Goal: Task Accomplishment & Management: Manage account settings

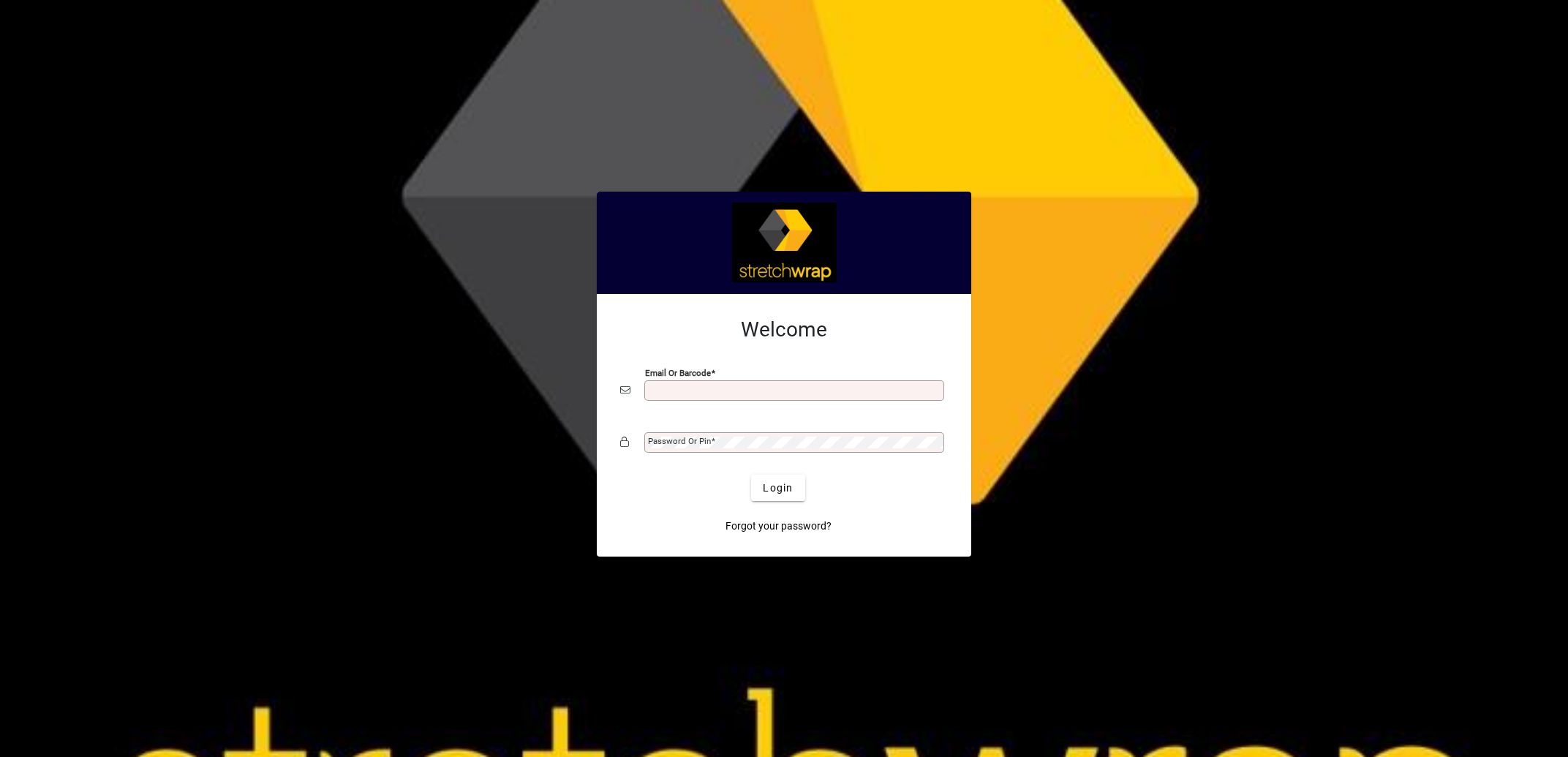
click at [688, 390] on input "Email or Barcode" at bounding box center [796, 390] width 295 height 12
click at [383, 489] on div at bounding box center [784, 378] width 1568 height 757
click at [695, 395] on input "Email or Barcode" at bounding box center [796, 390] width 295 height 12
type input "**********"
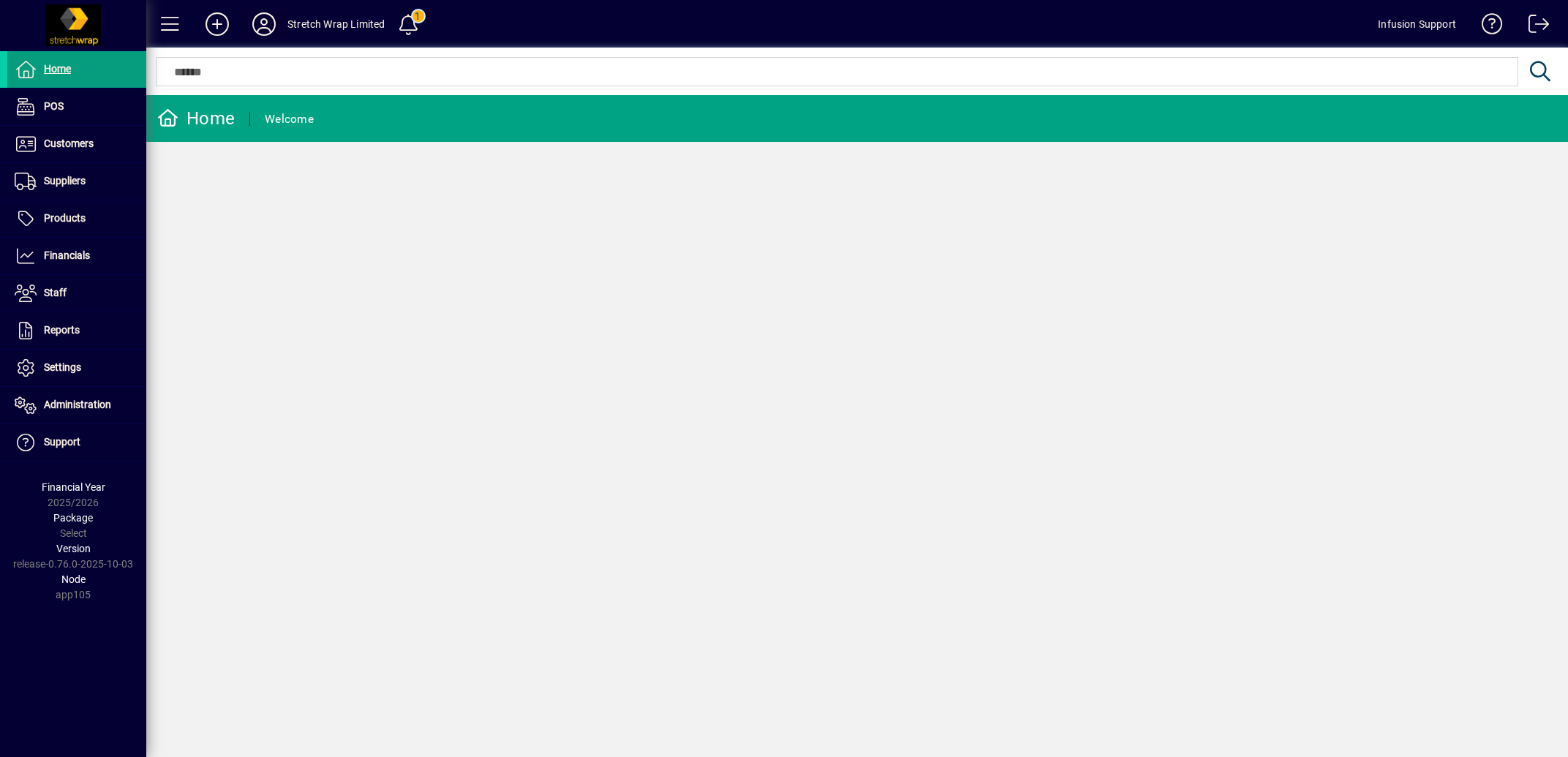
click at [267, 23] on icon at bounding box center [264, 24] width 29 height 23
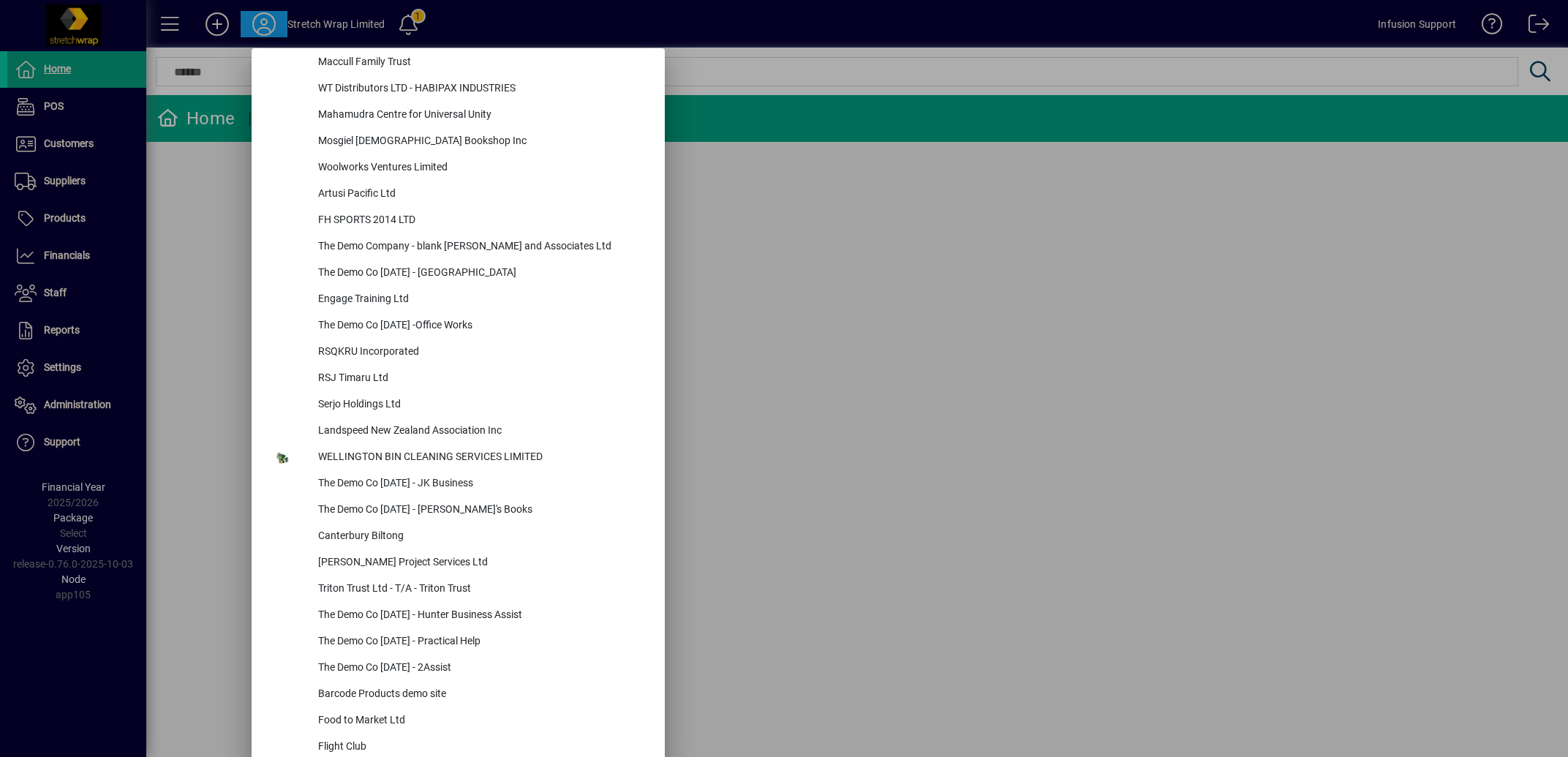
scroll to position [5554, 0]
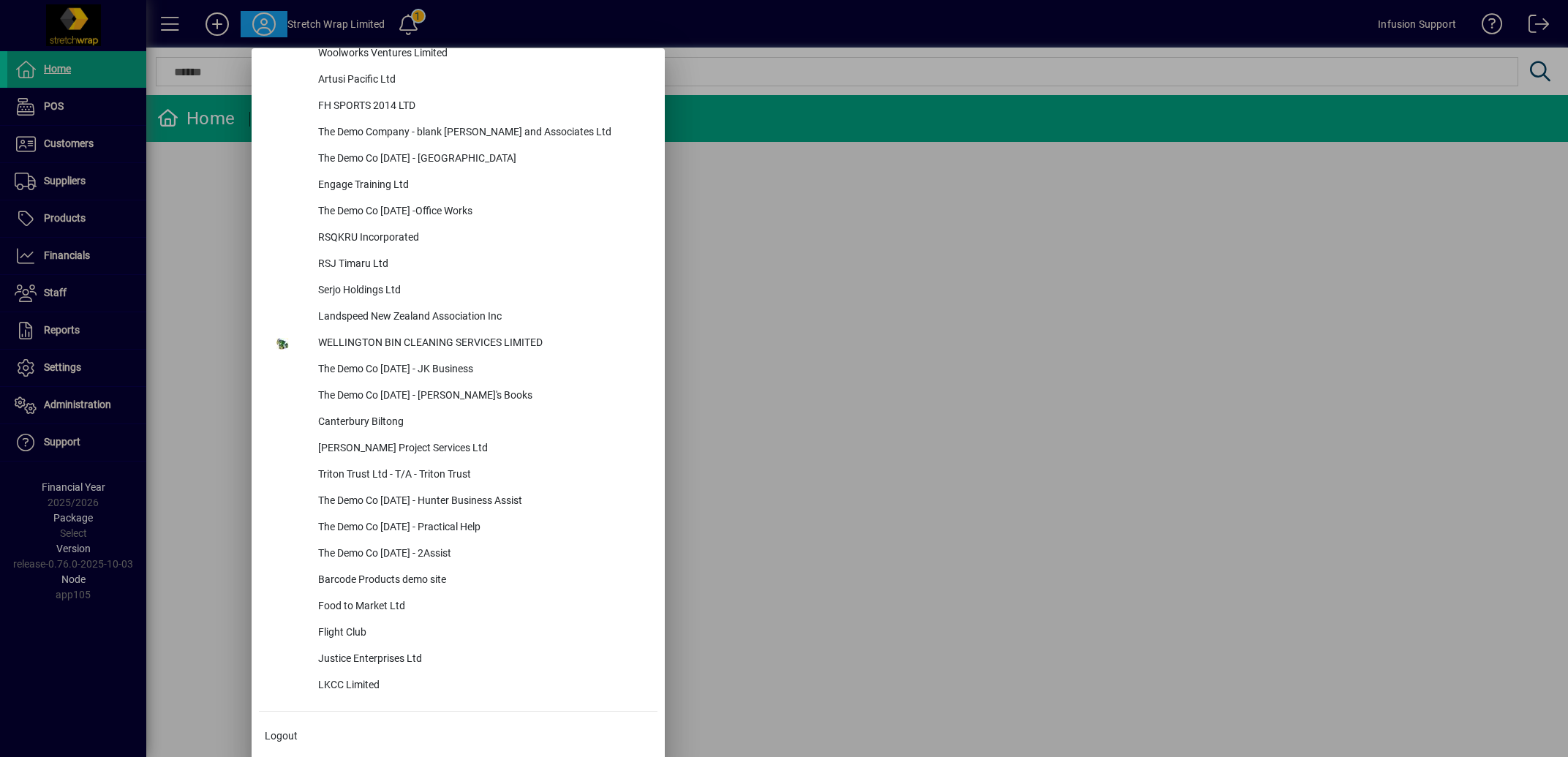
click at [63, 405] on div at bounding box center [784, 378] width 1568 height 757
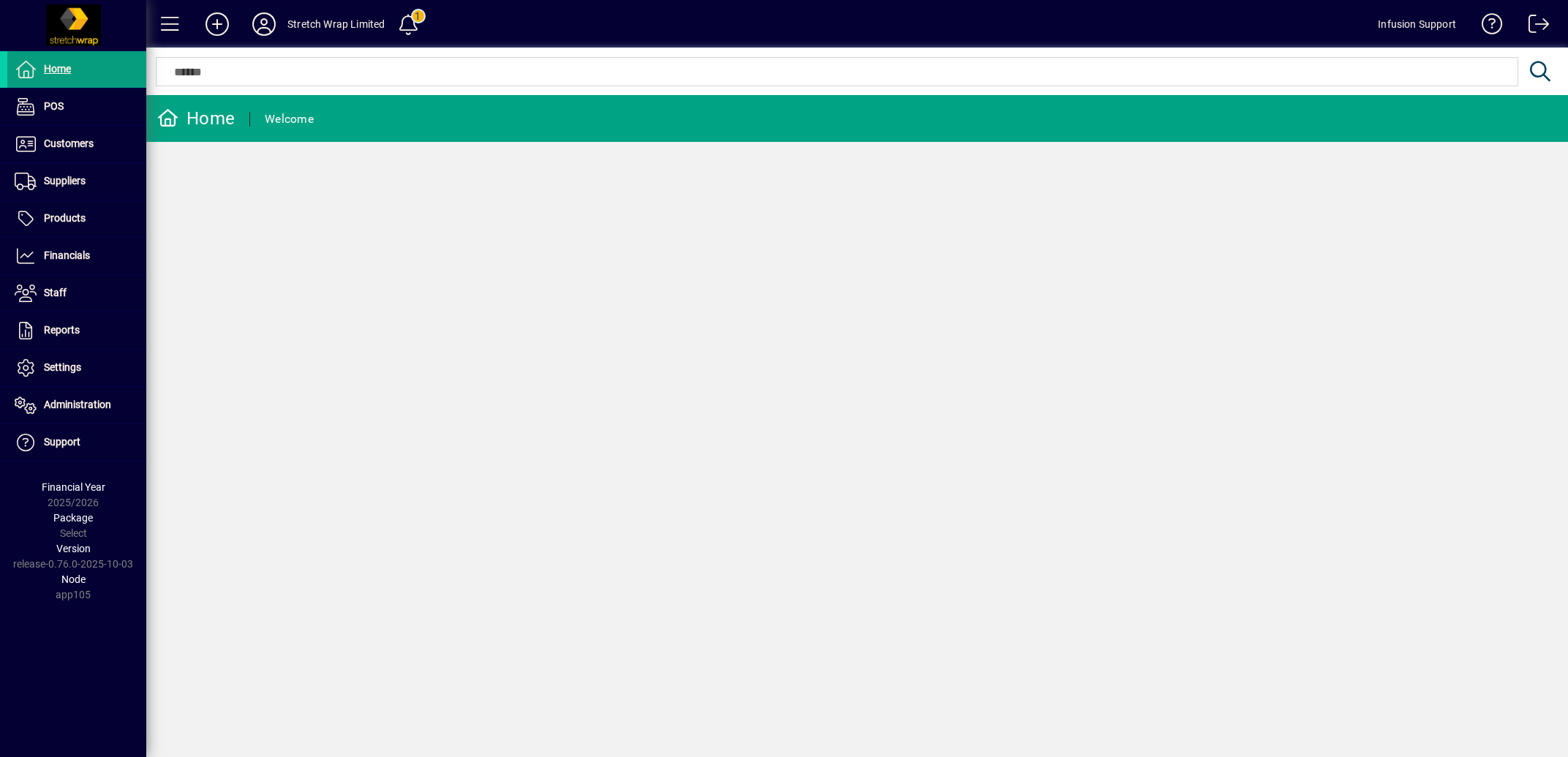
click at [63, 405] on span "Administration" at bounding box center [77, 404] width 68 height 12
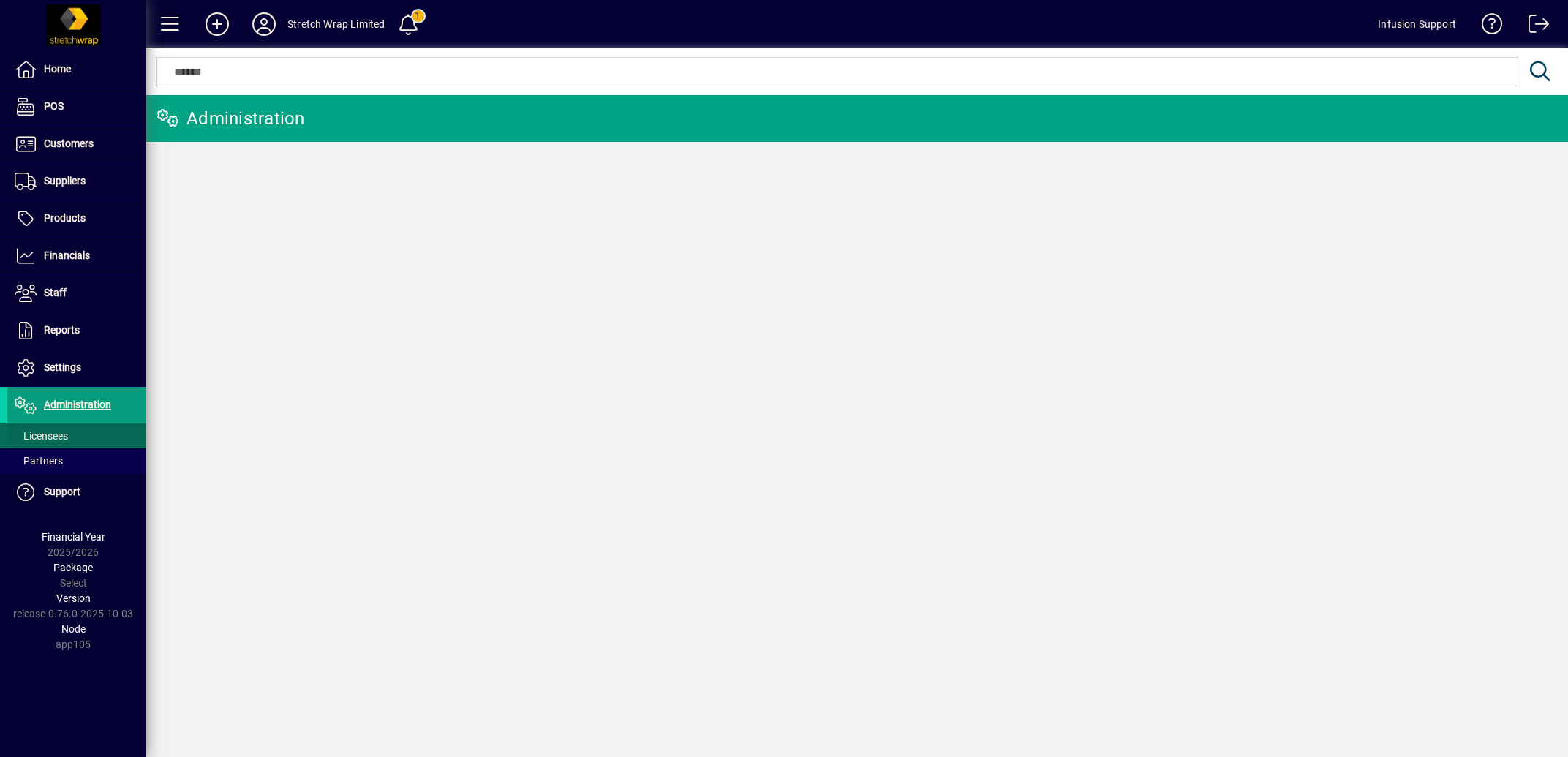
click at [40, 433] on span "Licensees" at bounding box center [41, 436] width 53 height 12
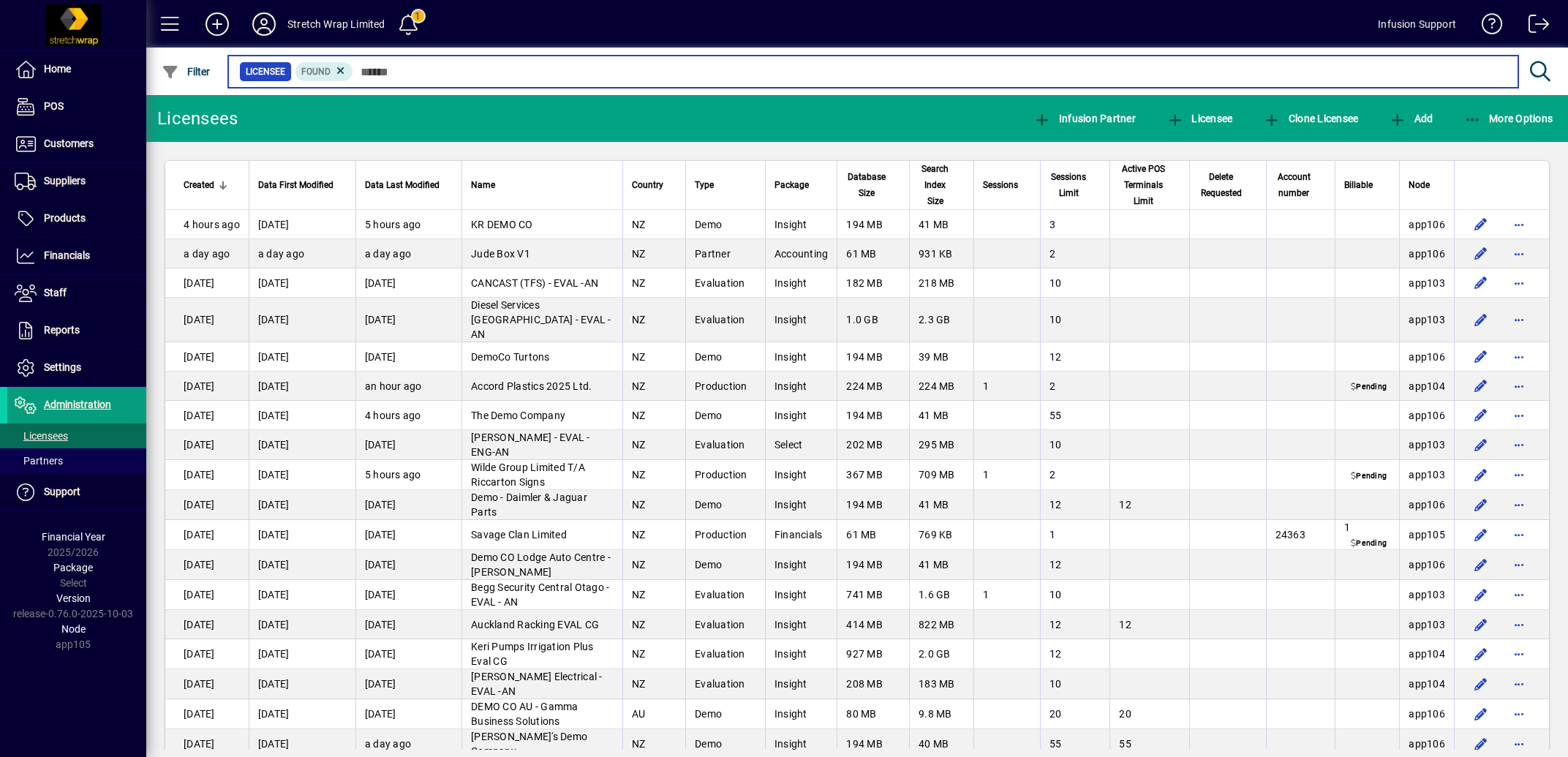
click at [454, 69] on input "text" at bounding box center [930, 72] width 1154 height 21
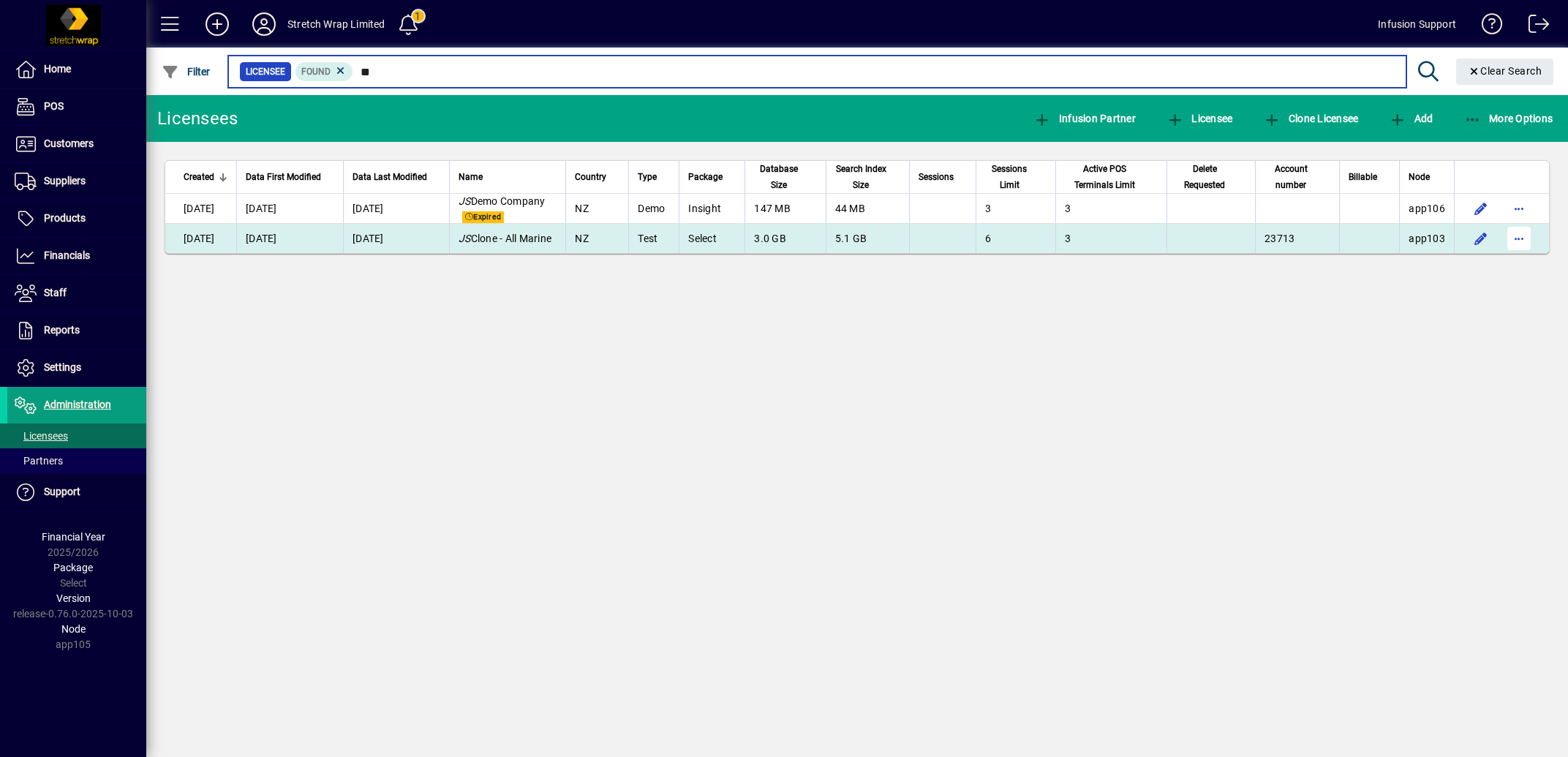
type input "**"
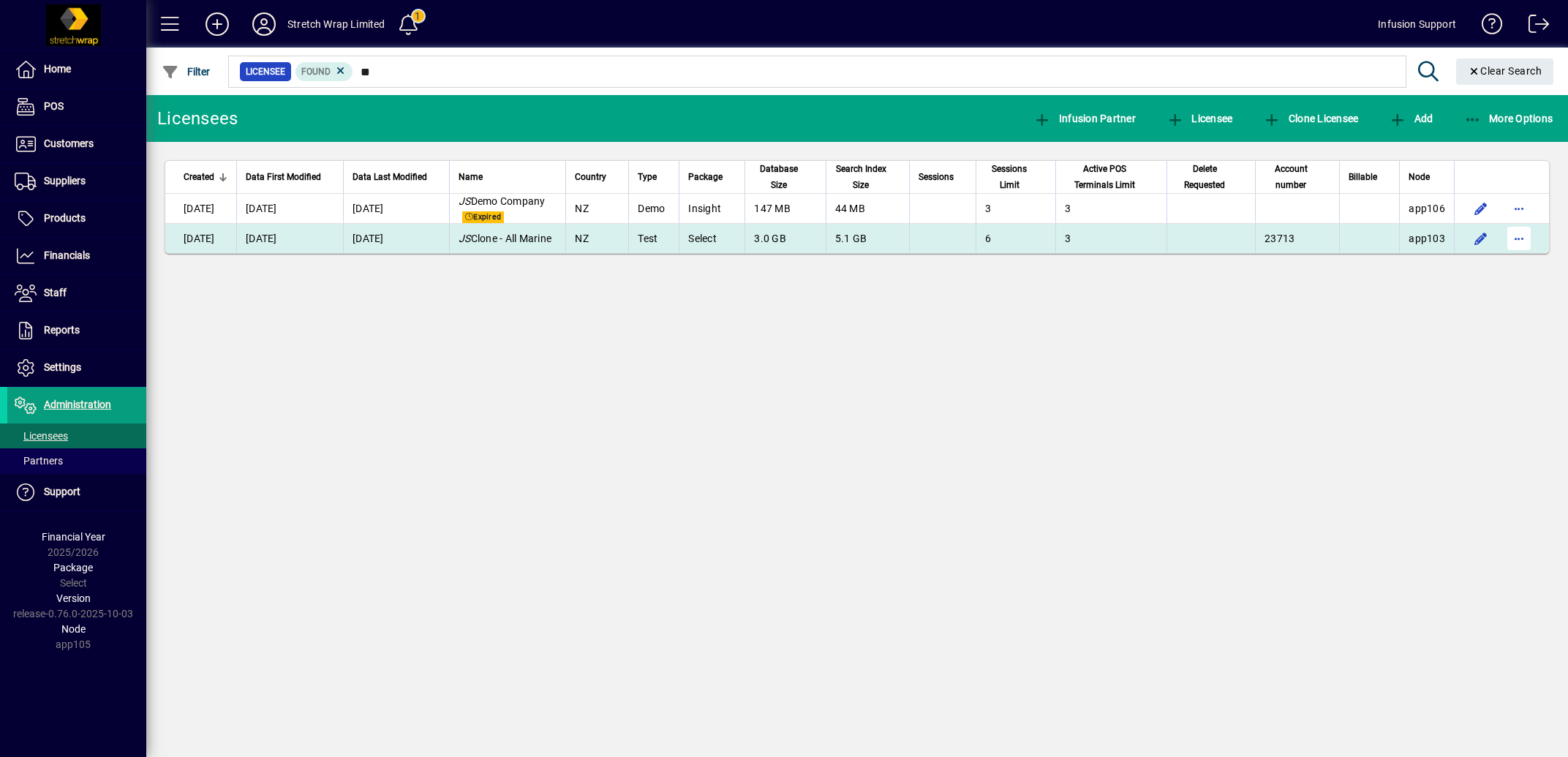
click at [1517, 251] on span "button" at bounding box center [1518, 238] width 35 height 35
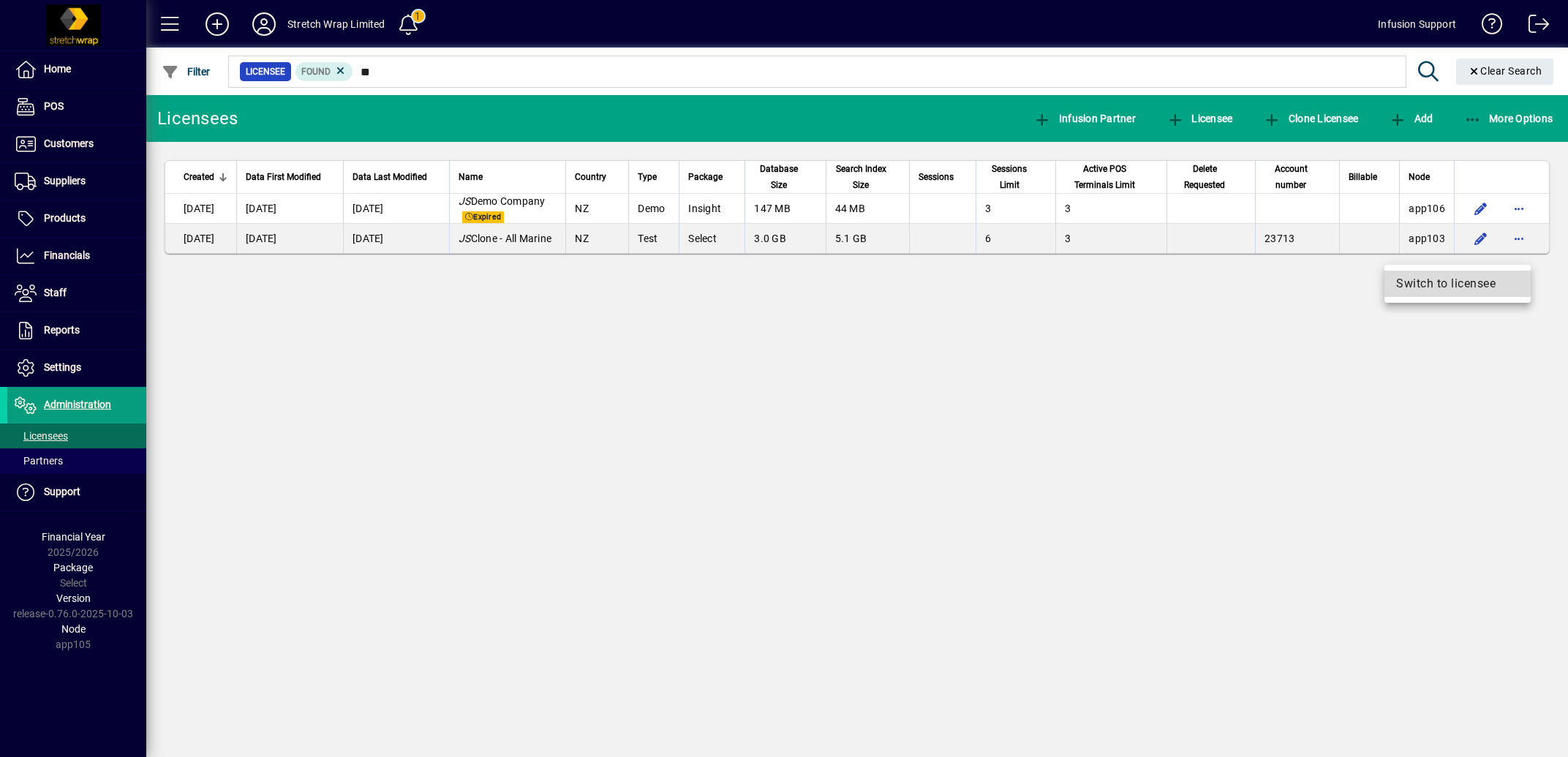
click at [1420, 283] on span "Switch to licensee" at bounding box center [1457, 283] width 122 height 17
